Goal: Navigation & Orientation: Find specific page/section

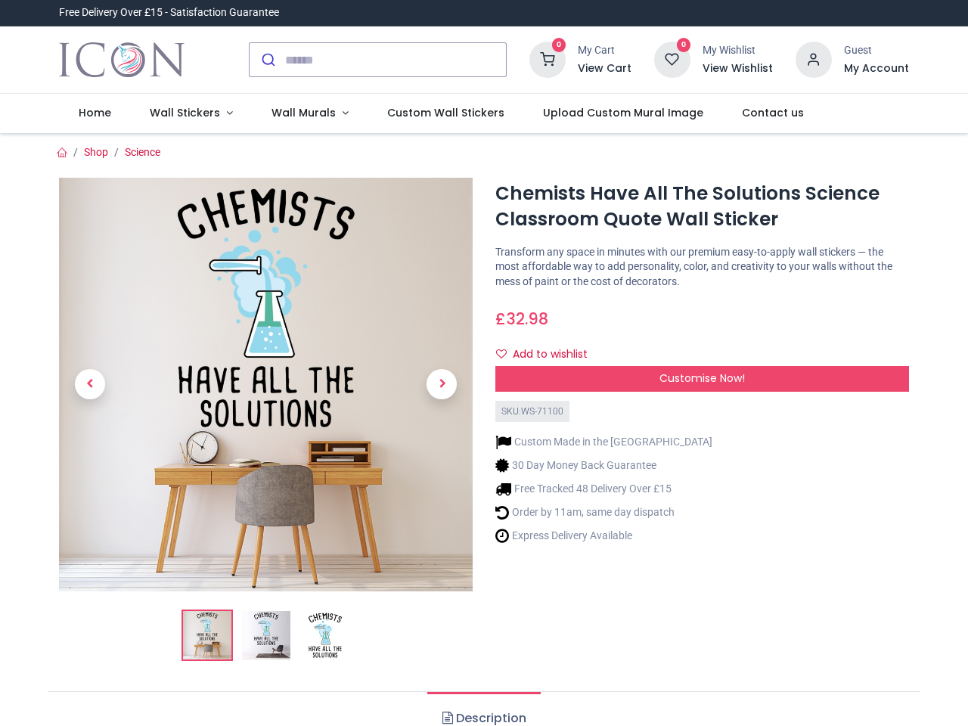
click at [484, 363] on div "Chemists Have All The Solutions Science Classroom Quote Wall Sticker [URL][DOMA…" at bounding box center [702, 425] width 436 height 495
click at [379, 60] on input "search" at bounding box center [395, 59] width 221 height 33
click at [396, 60] on input "search" at bounding box center [395, 59] width 221 height 33
click at [607, 69] on h6 "View Cart" at bounding box center [605, 68] width 54 height 15
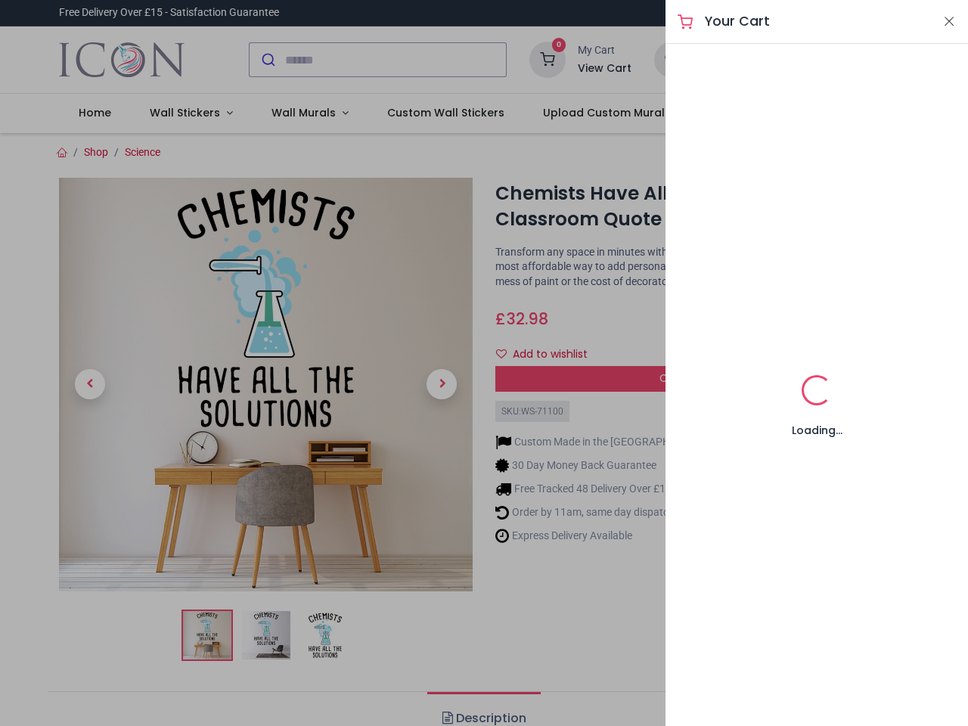
click at [815, 58] on div at bounding box center [484, 363] width 968 height 726
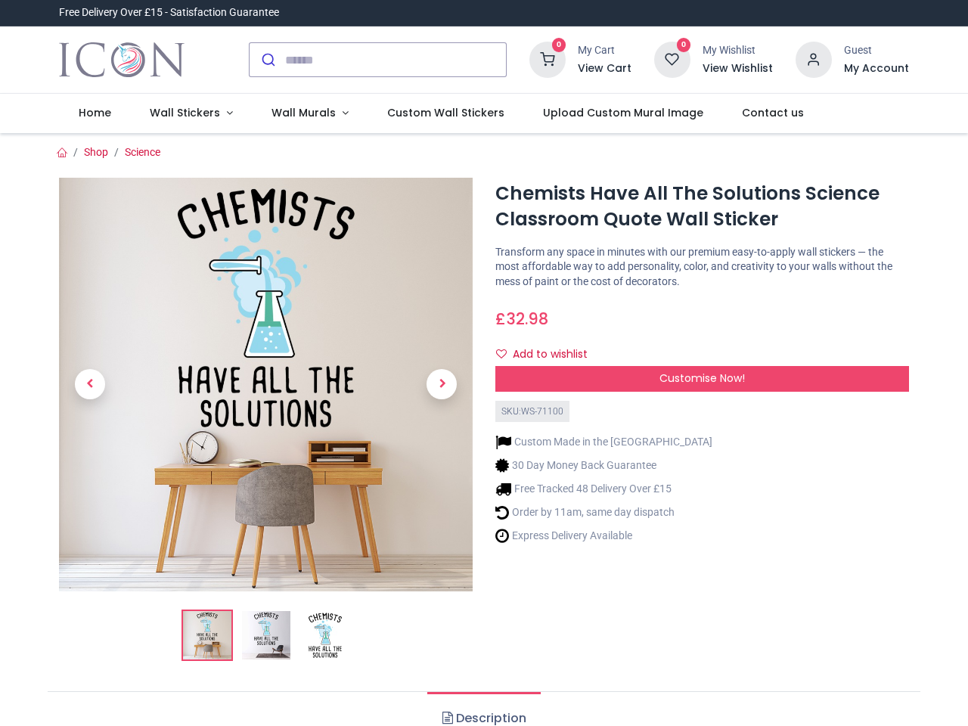
click at [876, 69] on h6 "My Account" at bounding box center [876, 68] width 65 height 15
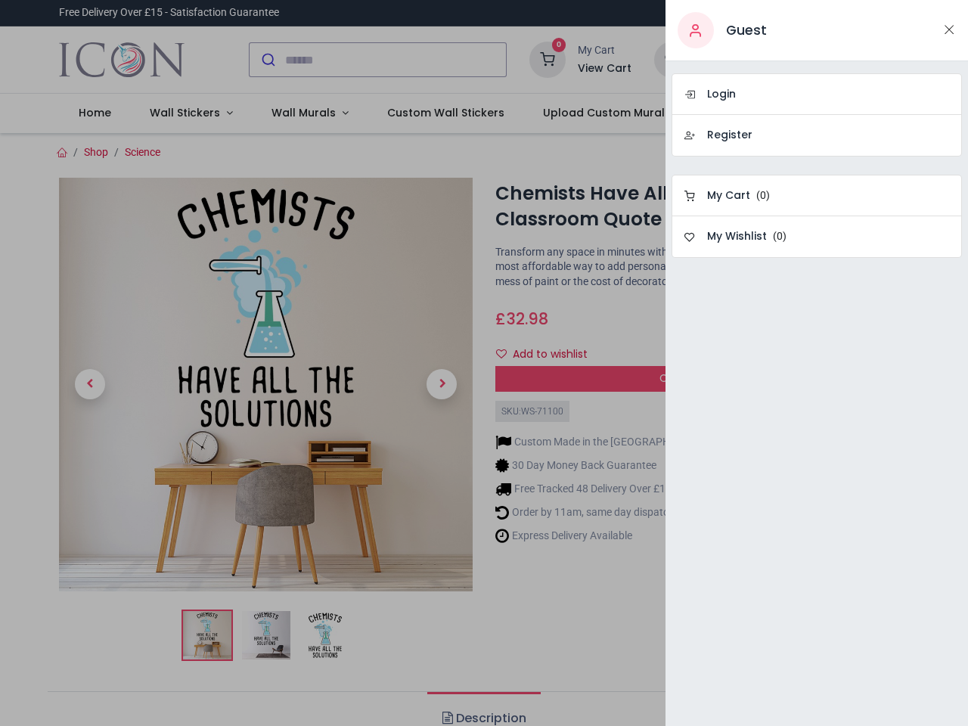
click at [188, 113] on div at bounding box center [484, 363] width 968 height 726
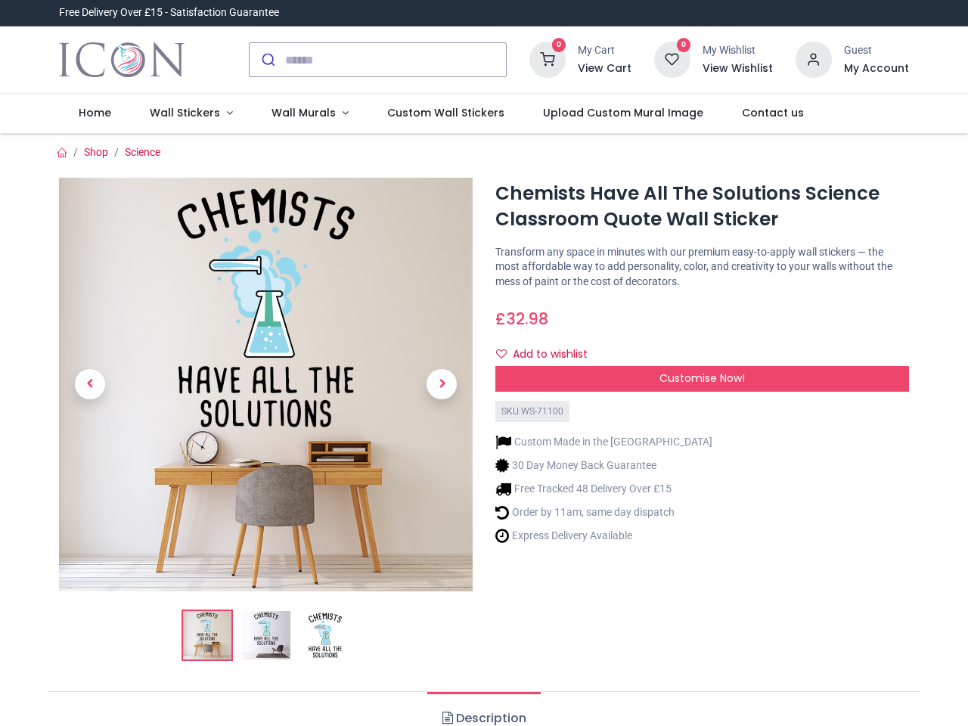
click at [303, 113] on span "Wall Murals" at bounding box center [304, 112] width 64 height 15
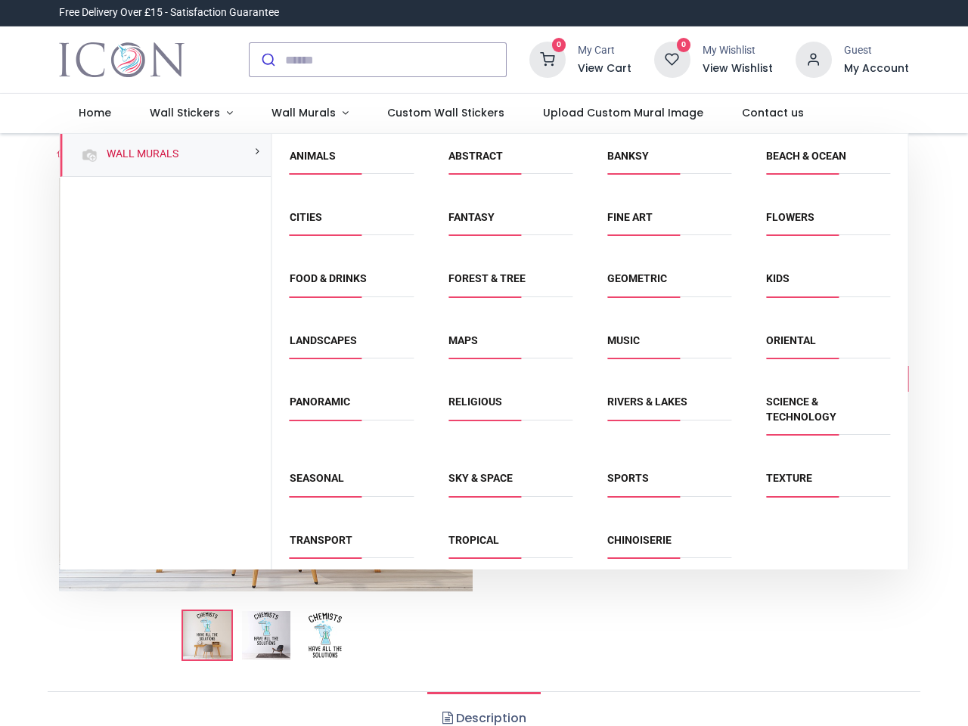
click at [483, 430] on div "Religious" at bounding box center [510, 418] width 159 height 76
